Goal: Information Seeking & Learning: Learn about a topic

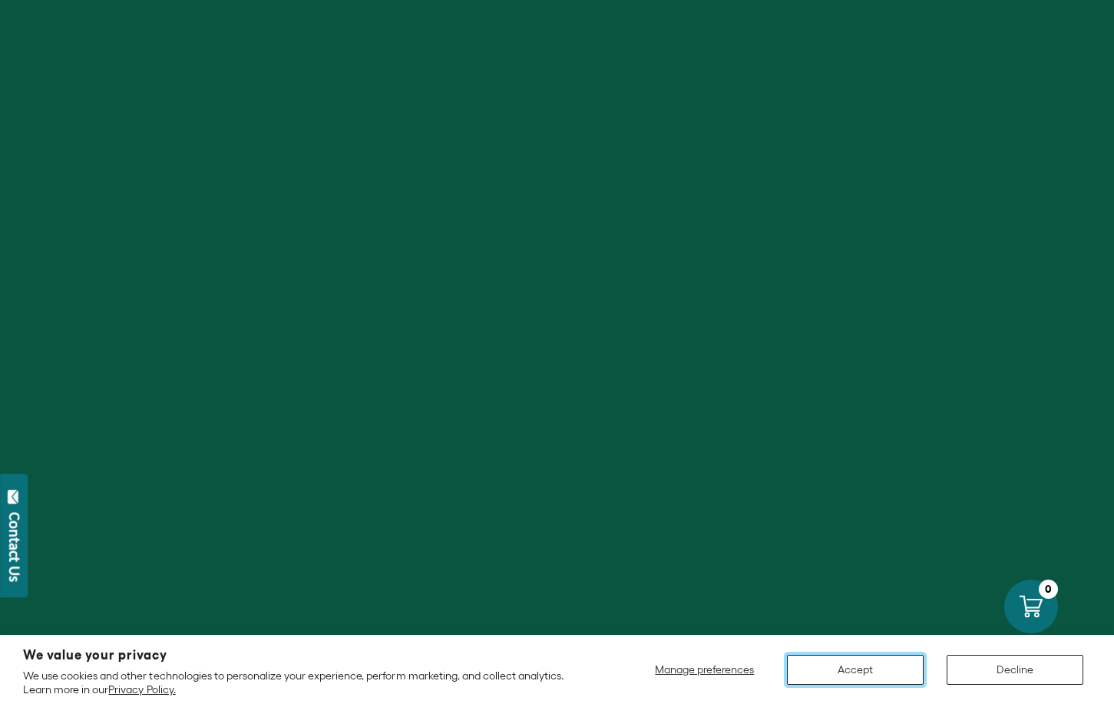
click at [855, 664] on button "Accept" at bounding box center [855, 670] width 137 height 30
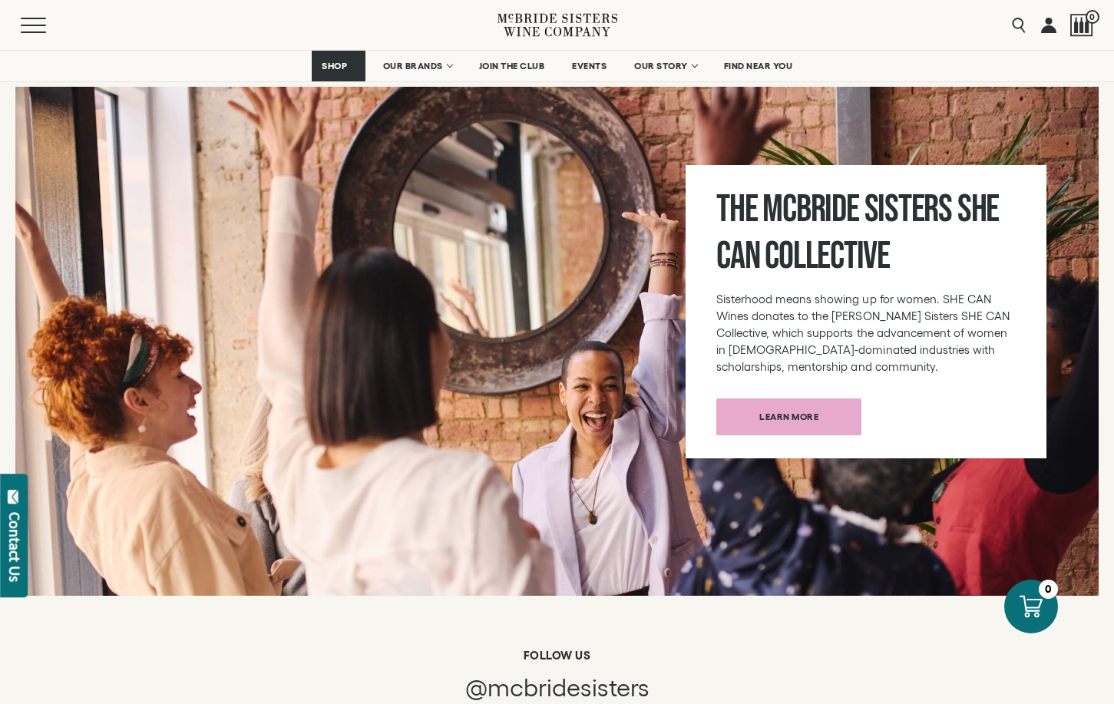
scroll to position [5223, 0]
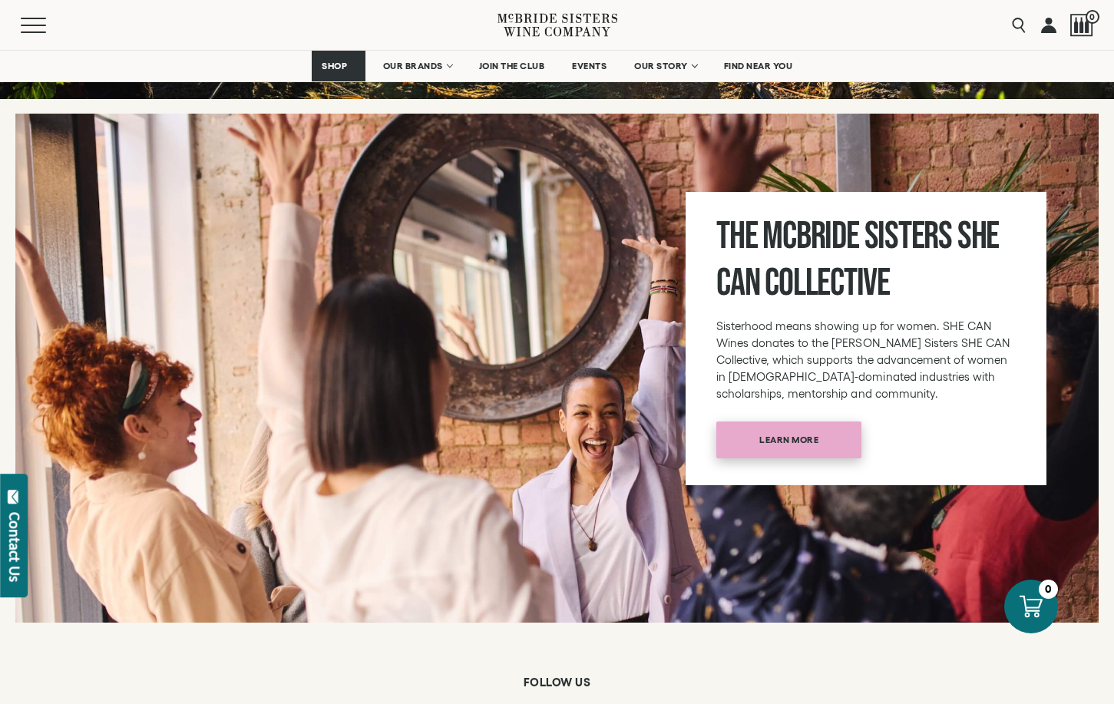
click at [789, 425] on span "Learn more" at bounding box center [789, 440] width 113 height 30
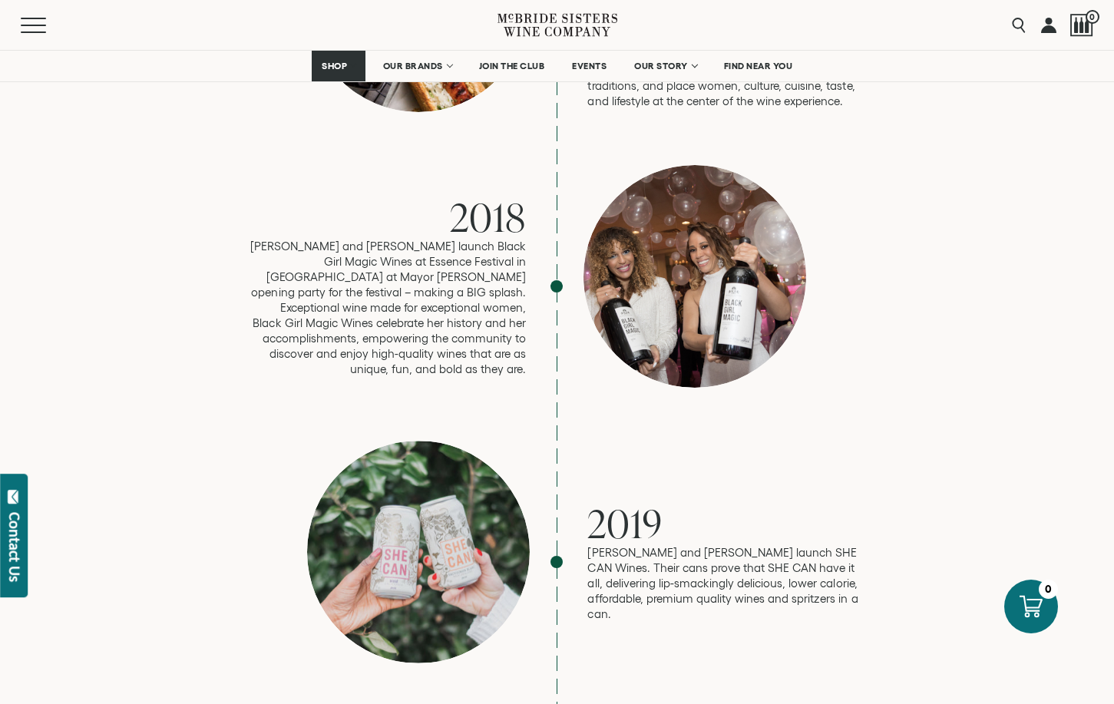
scroll to position [2842, 0]
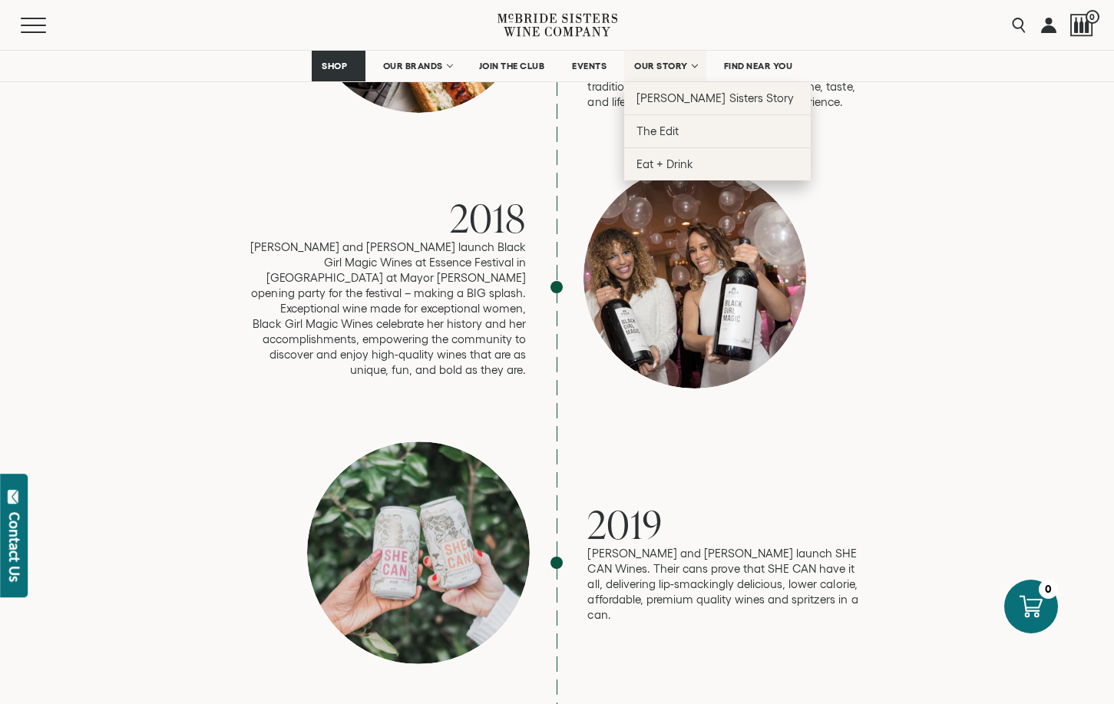
click at [683, 65] on span "OUR STORY" at bounding box center [661, 66] width 54 height 11
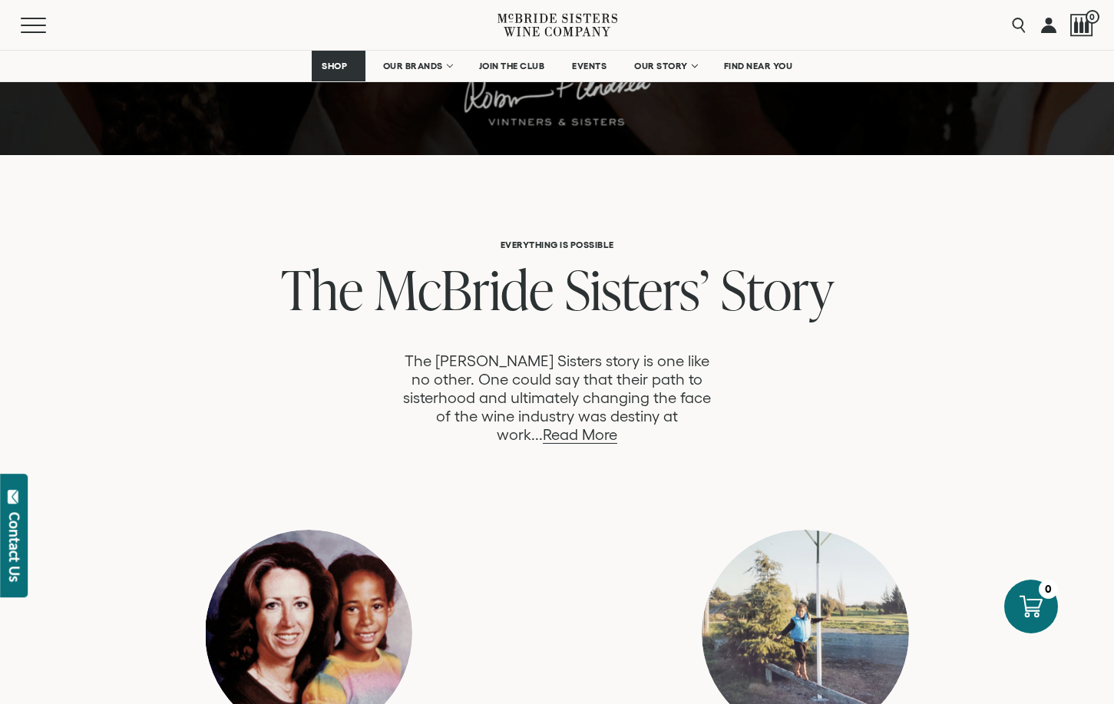
scroll to position [768, 0]
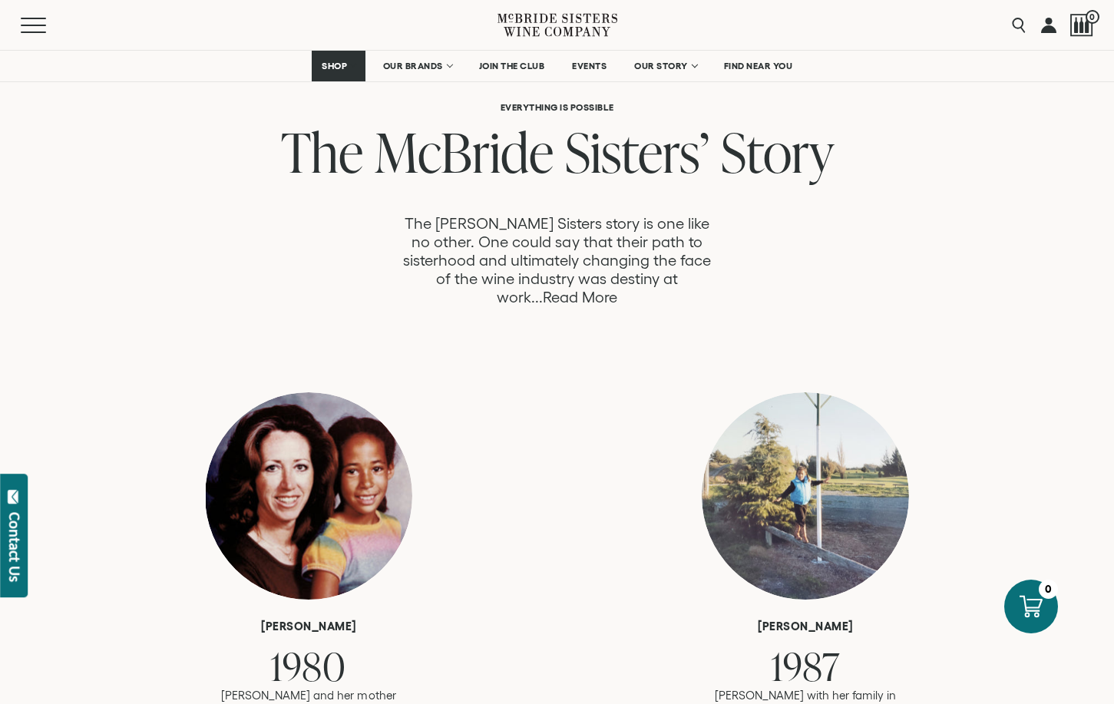
click at [618, 289] on link "Read More" at bounding box center [580, 298] width 75 height 18
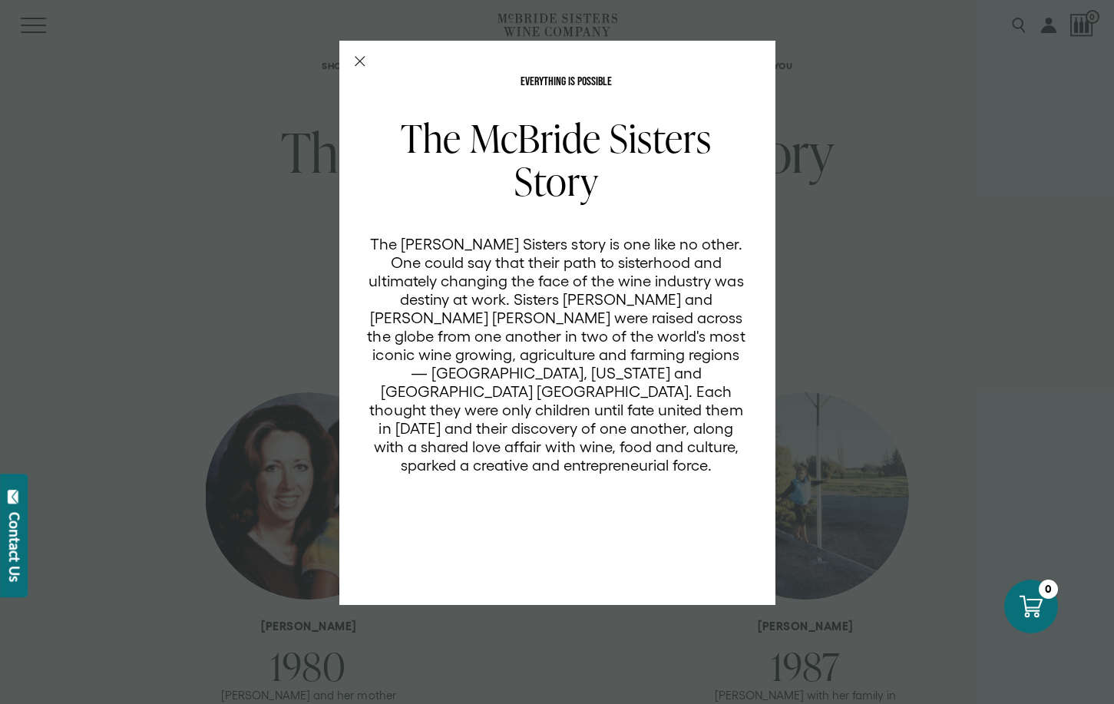
scroll to position [0, 0]
drag, startPoint x: 680, startPoint y: 187, endPoint x: 568, endPoint y: 523, distance: 353.9
click at [568, 523] on div "The [PERSON_NAME] Sisters Story The [PERSON_NAME] Sisters story is one like no …" at bounding box center [566, 351] width 399 height 468
